Goal: Task Accomplishment & Management: Use online tool/utility

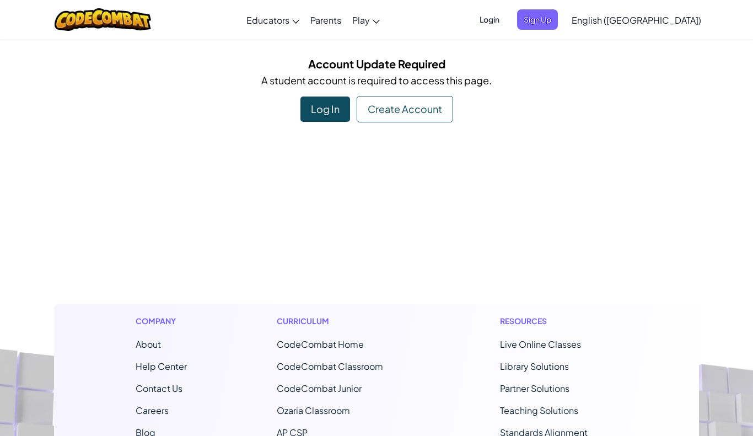
click at [350, 105] on div "Account Update Required A student account is required to access this page. Log …" at bounding box center [376, 88] width 645 height 67
click at [349, 105] on div "Log In" at bounding box center [326, 109] width 50 height 25
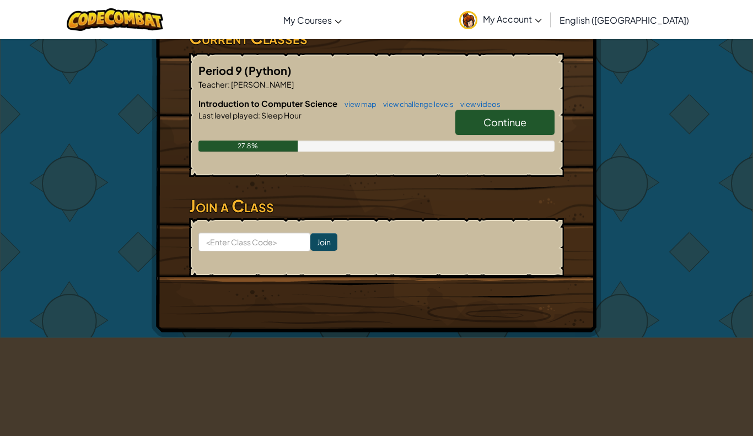
scroll to position [212, 0]
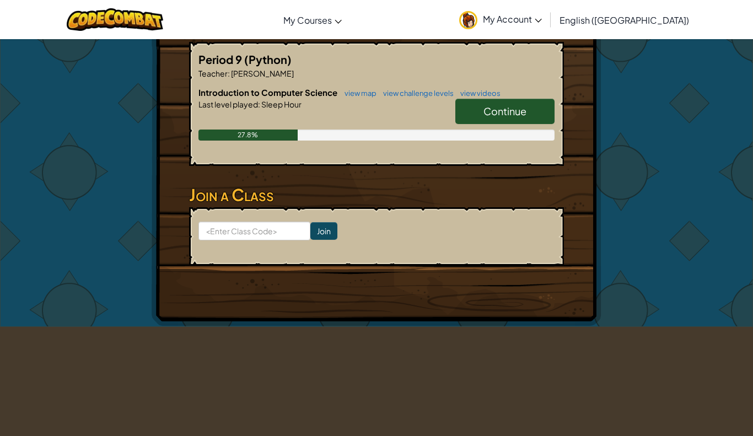
click at [499, 117] on link "Continue" at bounding box center [505, 111] width 99 height 25
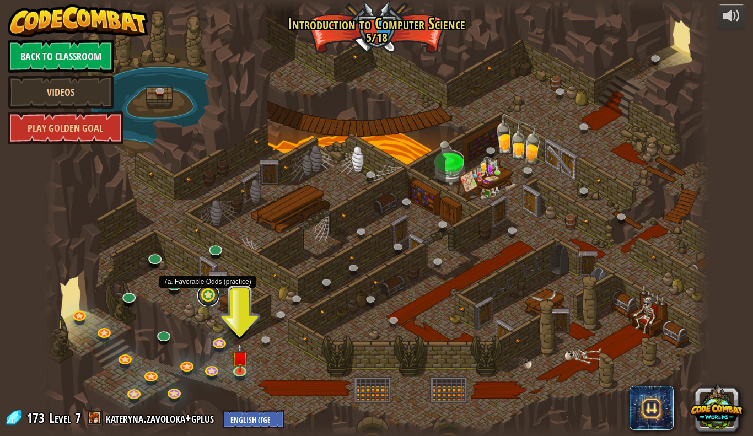
click at [208, 296] on link at bounding box center [208, 296] width 22 height 22
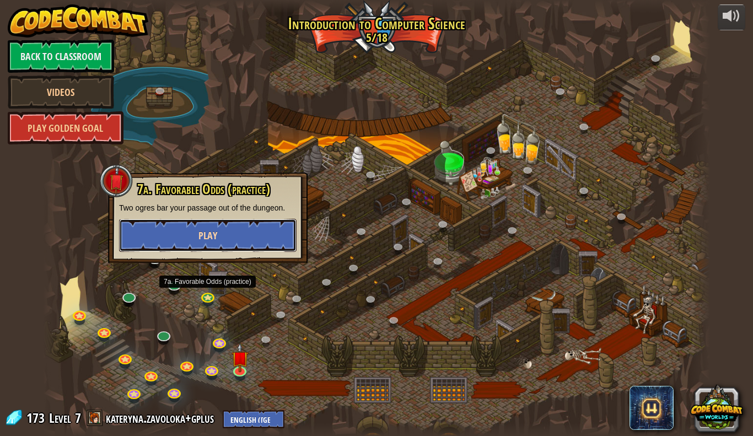
click at [218, 243] on button "Play" at bounding box center [208, 235] width 178 height 33
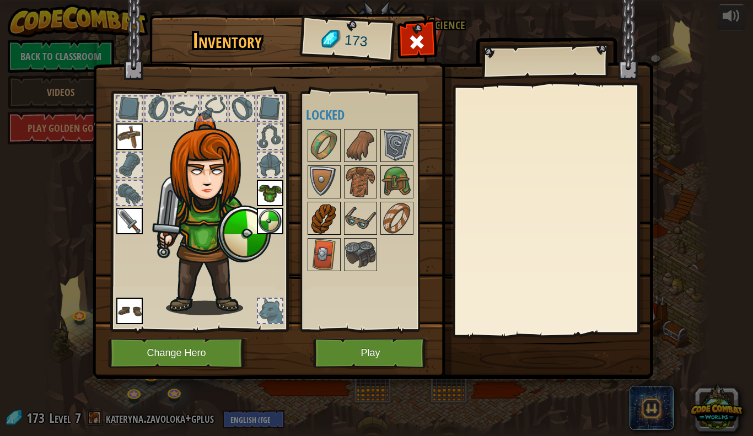
click at [325, 227] on img at bounding box center [324, 218] width 31 height 31
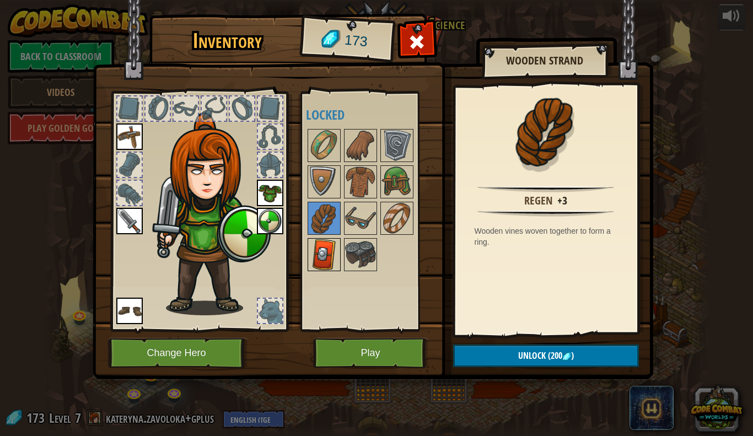
click at [328, 244] on img at bounding box center [324, 254] width 31 height 31
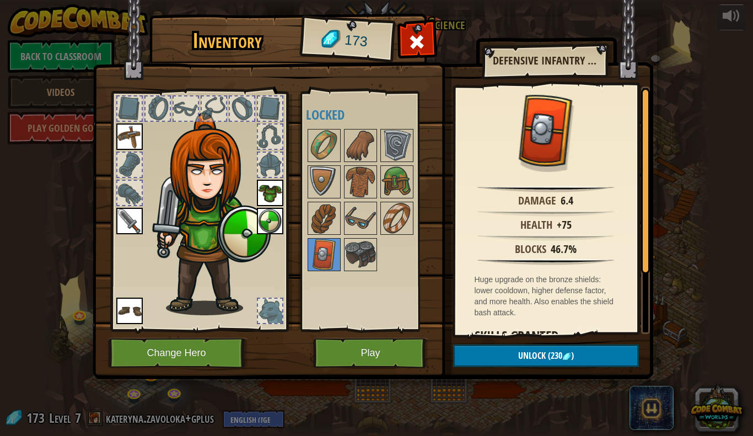
click at [269, 224] on img at bounding box center [270, 221] width 26 height 26
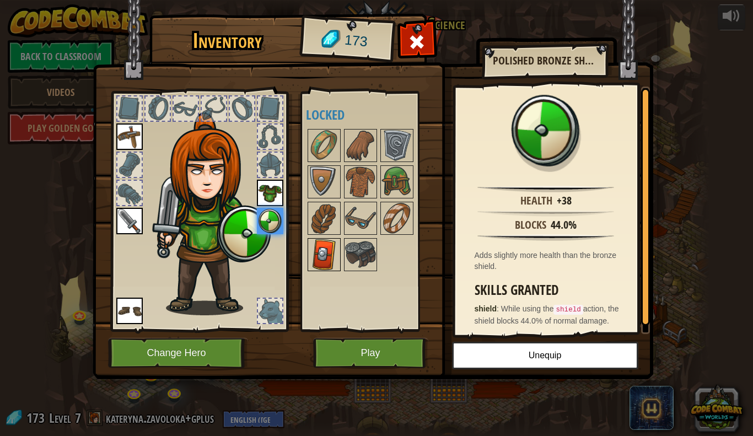
click at [325, 249] on img at bounding box center [324, 254] width 31 height 31
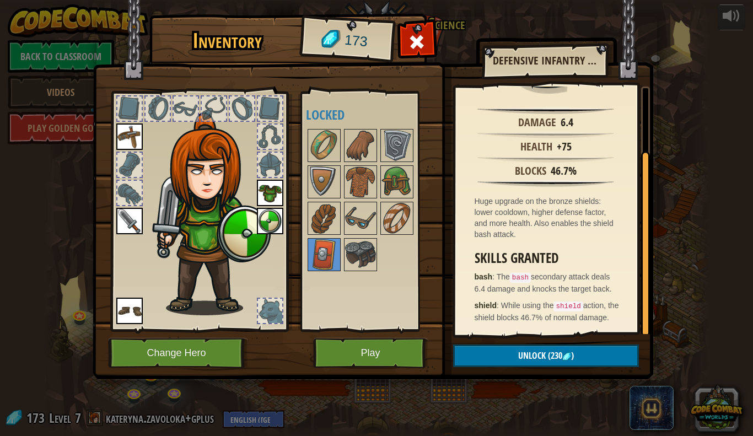
scroll to position [88, 0]
click at [267, 216] on img at bounding box center [270, 221] width 26 height 26
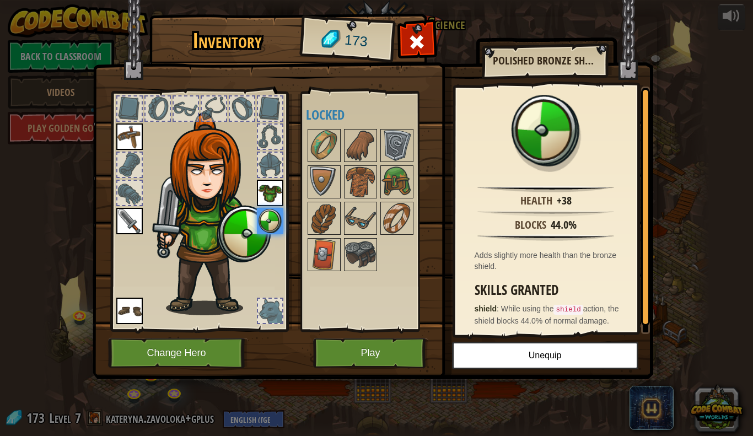
scroll to position [14, 0]
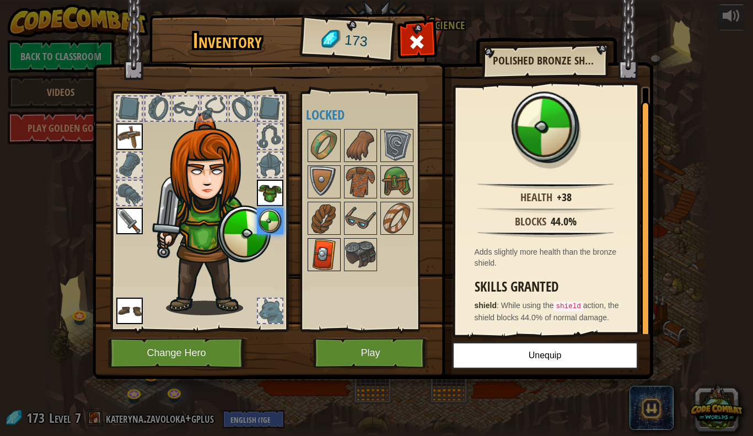
click at [318, 255] on img at bounding box center [324, 254] width 31 height 31
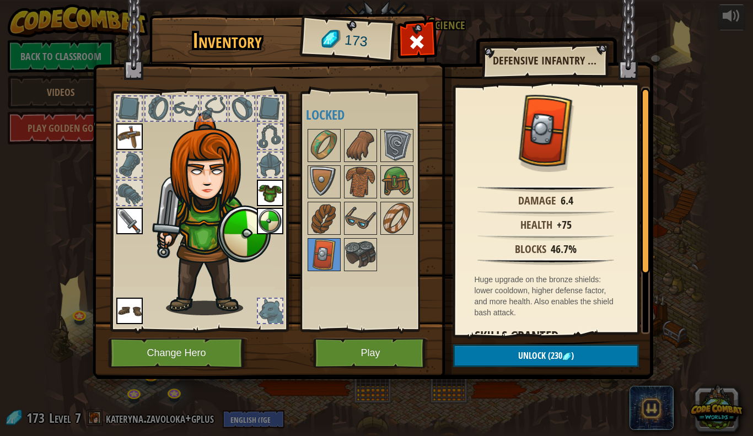
click at [271, 225] on img at bounding box center [270, 221] width 26 height 26
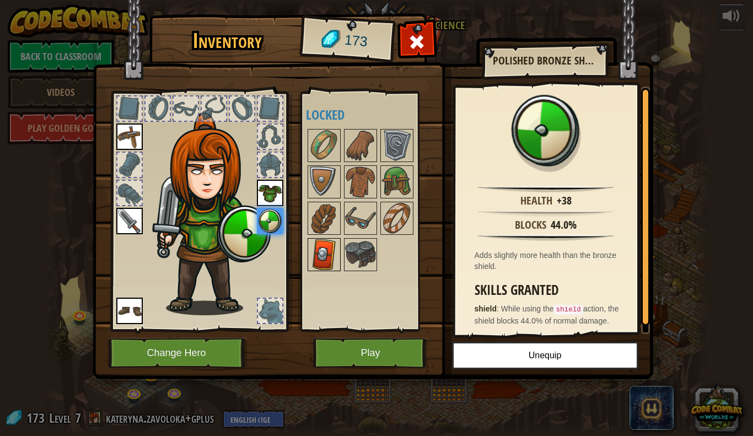
click at [325, 254] on img at bounding box center [324, 254] width 31 height 31
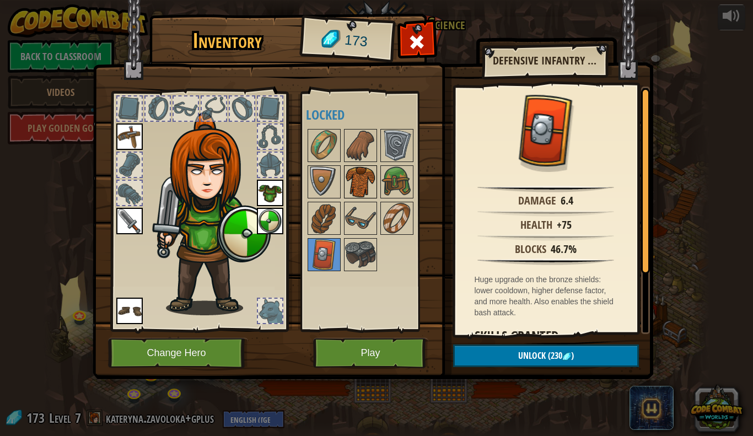
click at [363, 183] on img at bounding box center [360, 182] width 31 height 31
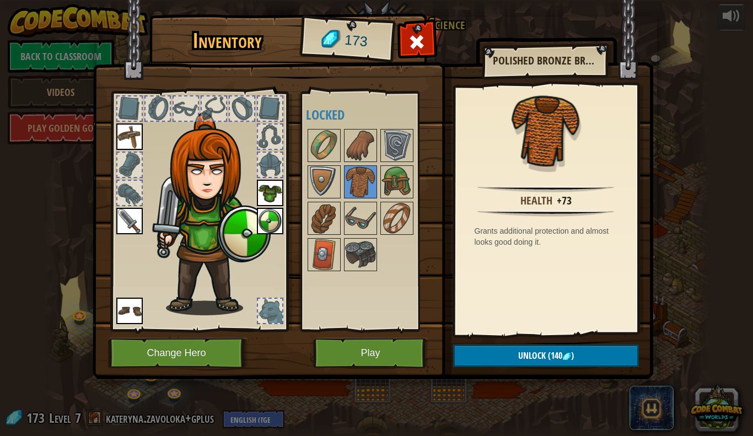
click at [264, 194] on img at bounding box center [270, 193] width 26 height 26
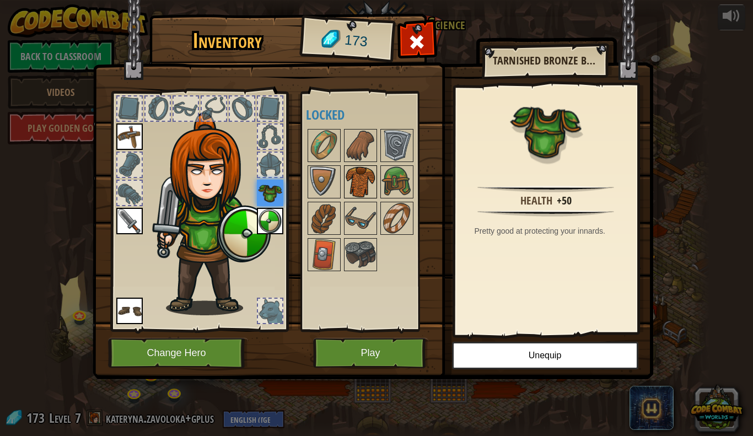
click at [360, 166] on div at bounding box center [360, 181] width 33 height 33
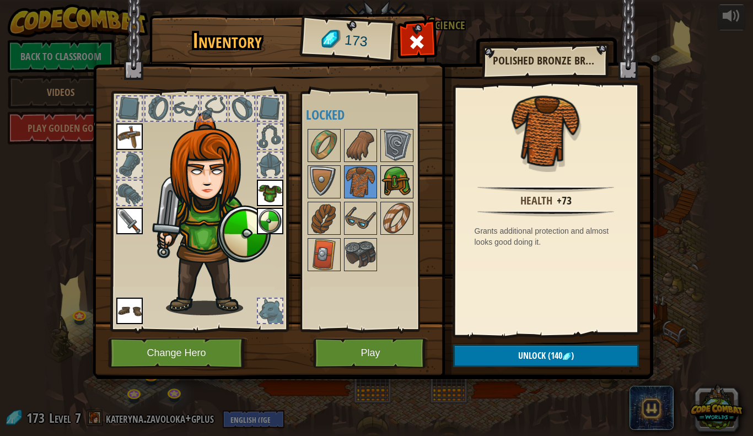
click at [390, 170] on img at bounding box center [397, 182] width 31 height 31
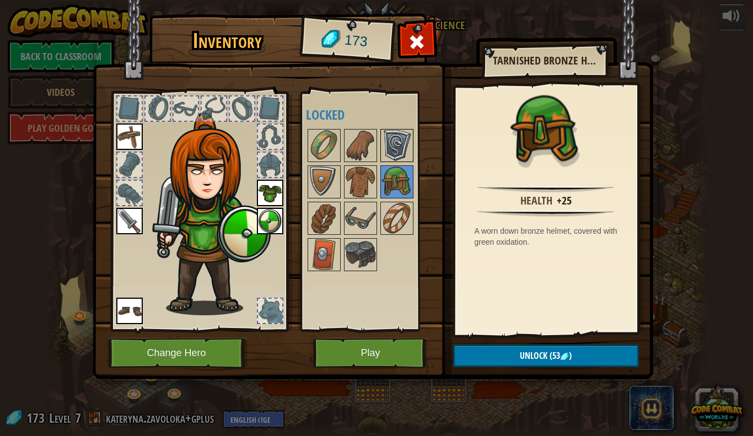
click at [393, 148] on img at bounding box center [397, 145] width 31 height 31
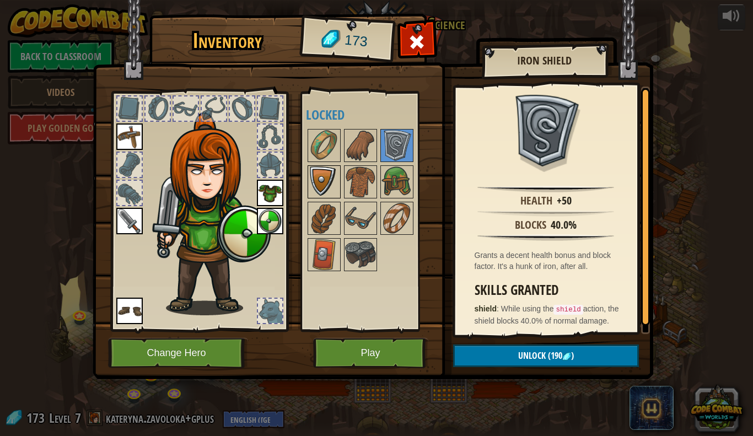
click at [331, 176] on img at bounding box center [324, 182] width 31 height 31
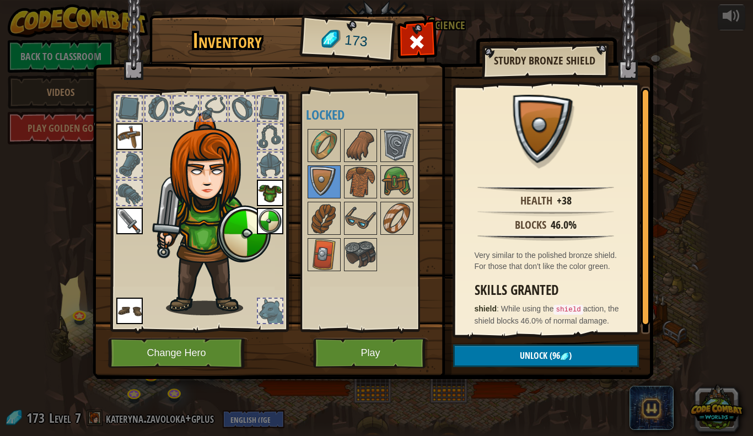
click at [277, 213] on img at bounding box center [270, 221] width 26 height 26
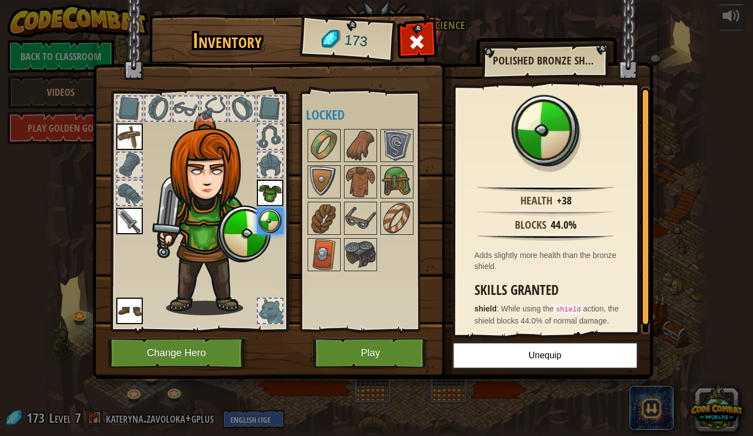
click at [328, 163] on div at bounding box center [371, 200] width 130 height 146
click at [328, 172] on img at bounding box center [324, 182] width 31 height 31
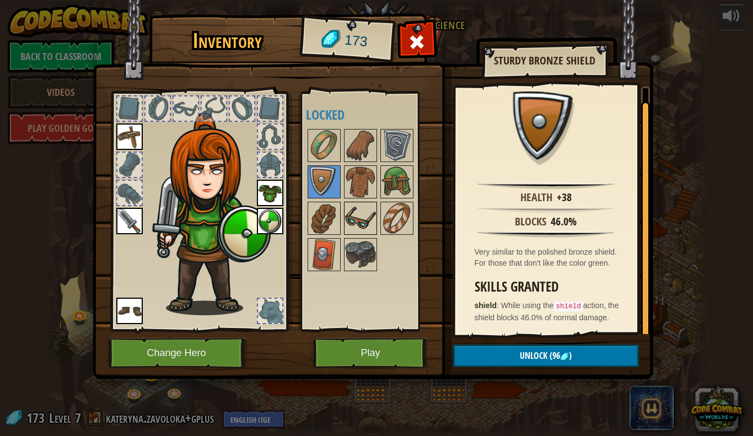
click at [373, 217] on img at bounding box center [360, 218] width 31 height 31
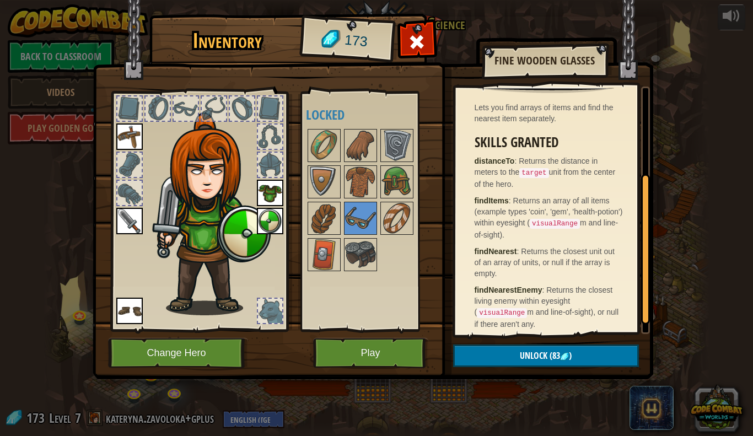
scroll to position [168, 0]
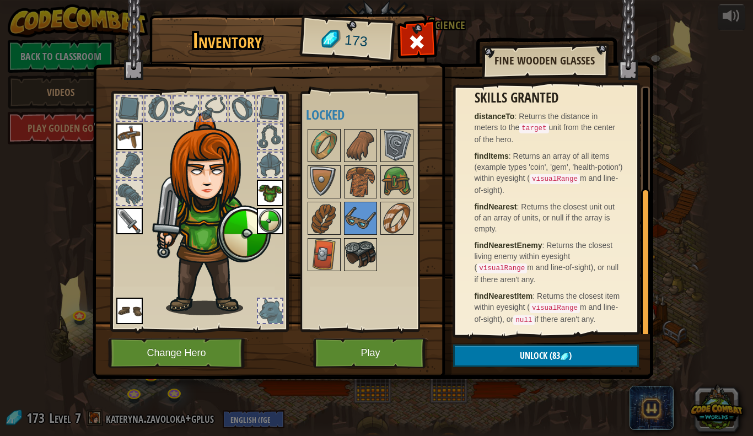
click at [374, 249] on img at bounding box center [360, 254] width 31 height 31
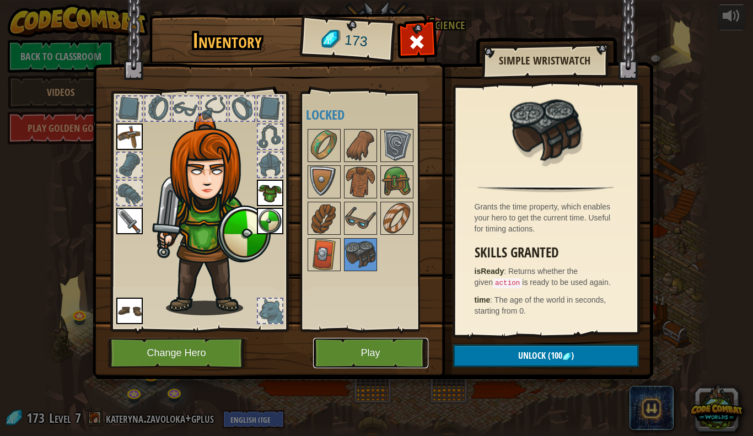
click at [390, 354] on button "Play" at bounding box center [370, 353] width 115 height 30
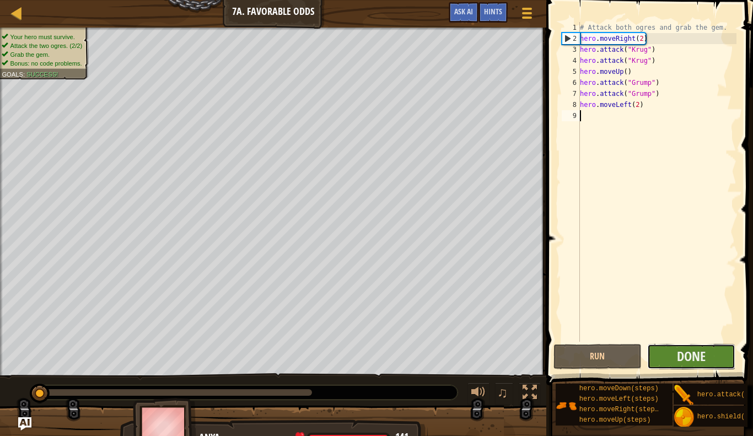
click at [667, 358] on button "Done" at bounding box center [691, 356] width 88 height 25
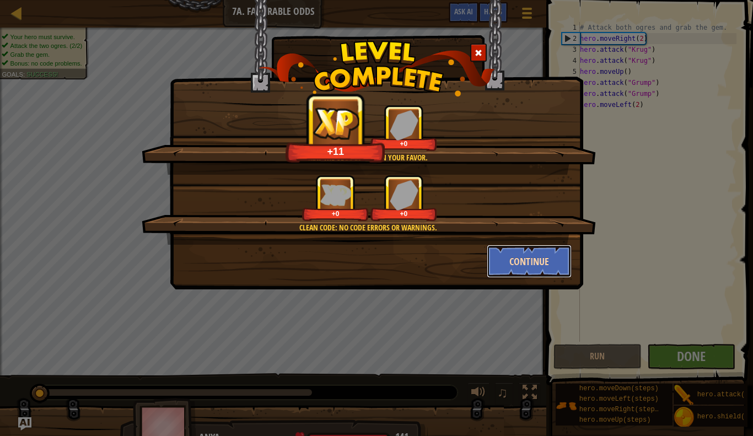
click at [512, 269] on button "Continue" at bounding box center [529, 261] width 85 height 33
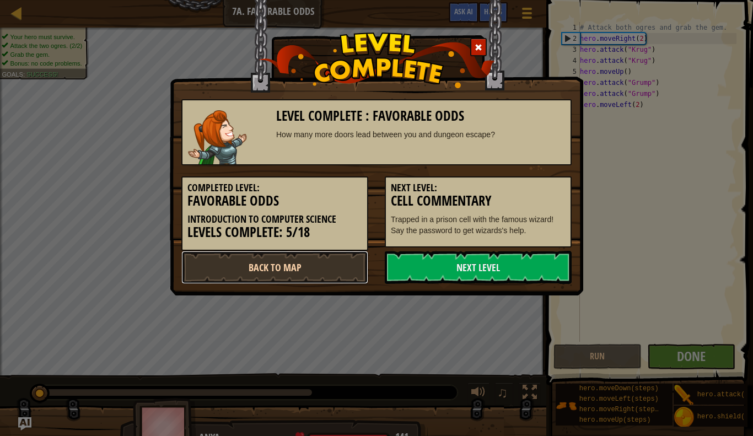
click at [296, 274] on link "Back to Map" at bounding box center [274, 267] width 187 height 33
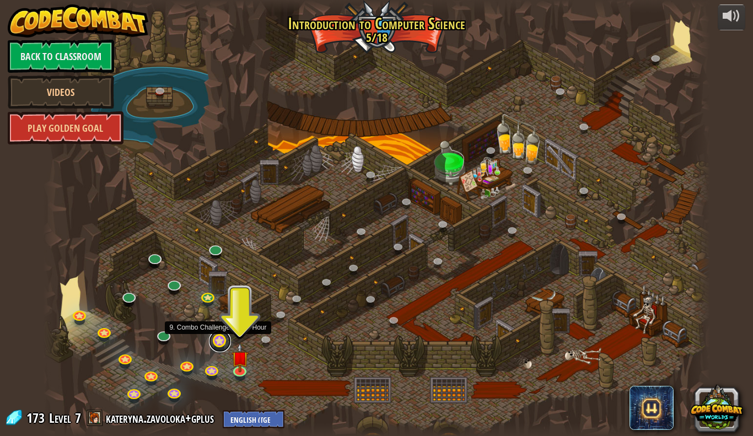
click at [218, 342] on link at bounding box center [220, 341] width 22 height 22
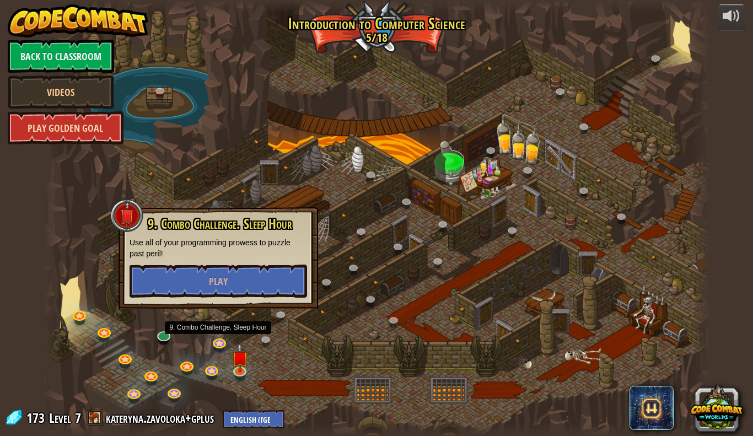
click at [113, 136] on link "Play Golden Goal" at bounding box center [66, 127] width 116 height 33
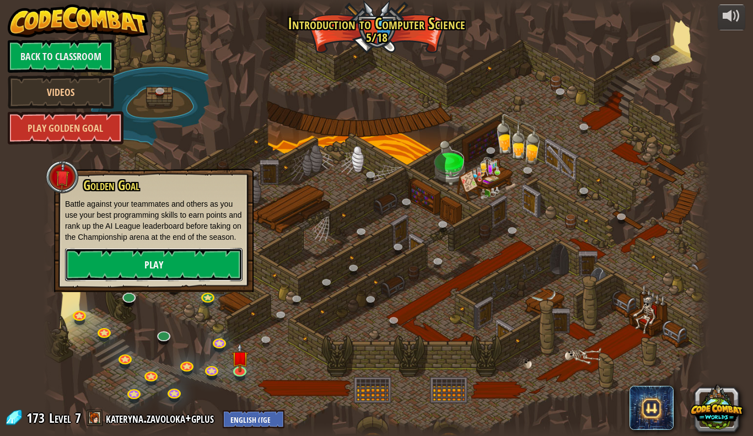
click at [120, 281] on link "Play" at bounding box center [154, 264] width 178 height 33
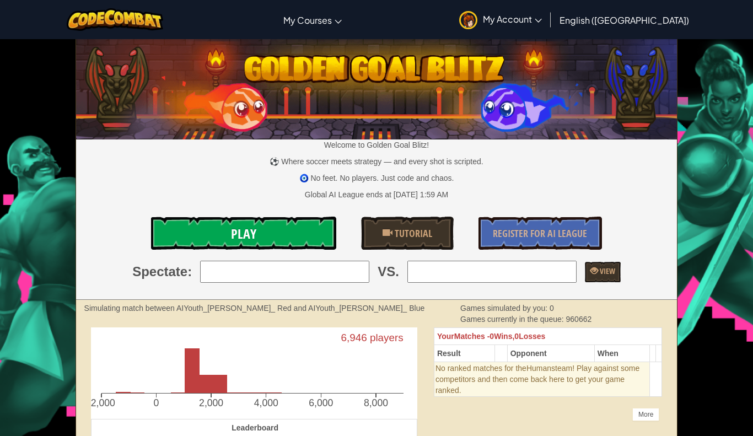
click at [166, 233] on link "Play" at bounding box center [243, 233] width 185 height 33
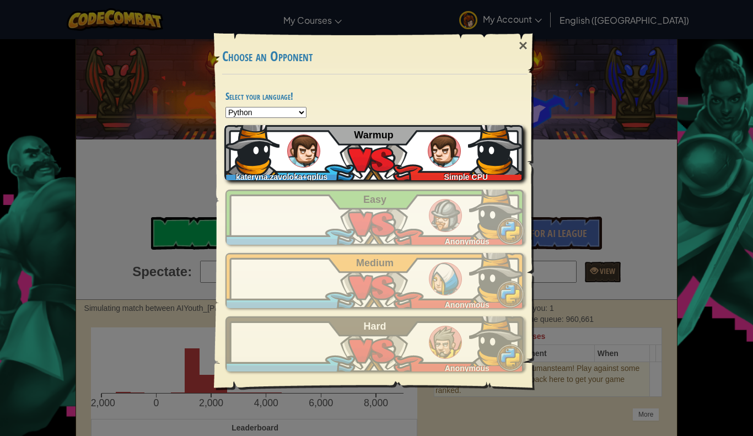
click at [369, 171] on div "kateryna.zavoloka+gplus Simple CPU Warmup" at bounding box center [373, 152] width 299 height 55
